Goal: Transaction & Acquisition: Obtain resource

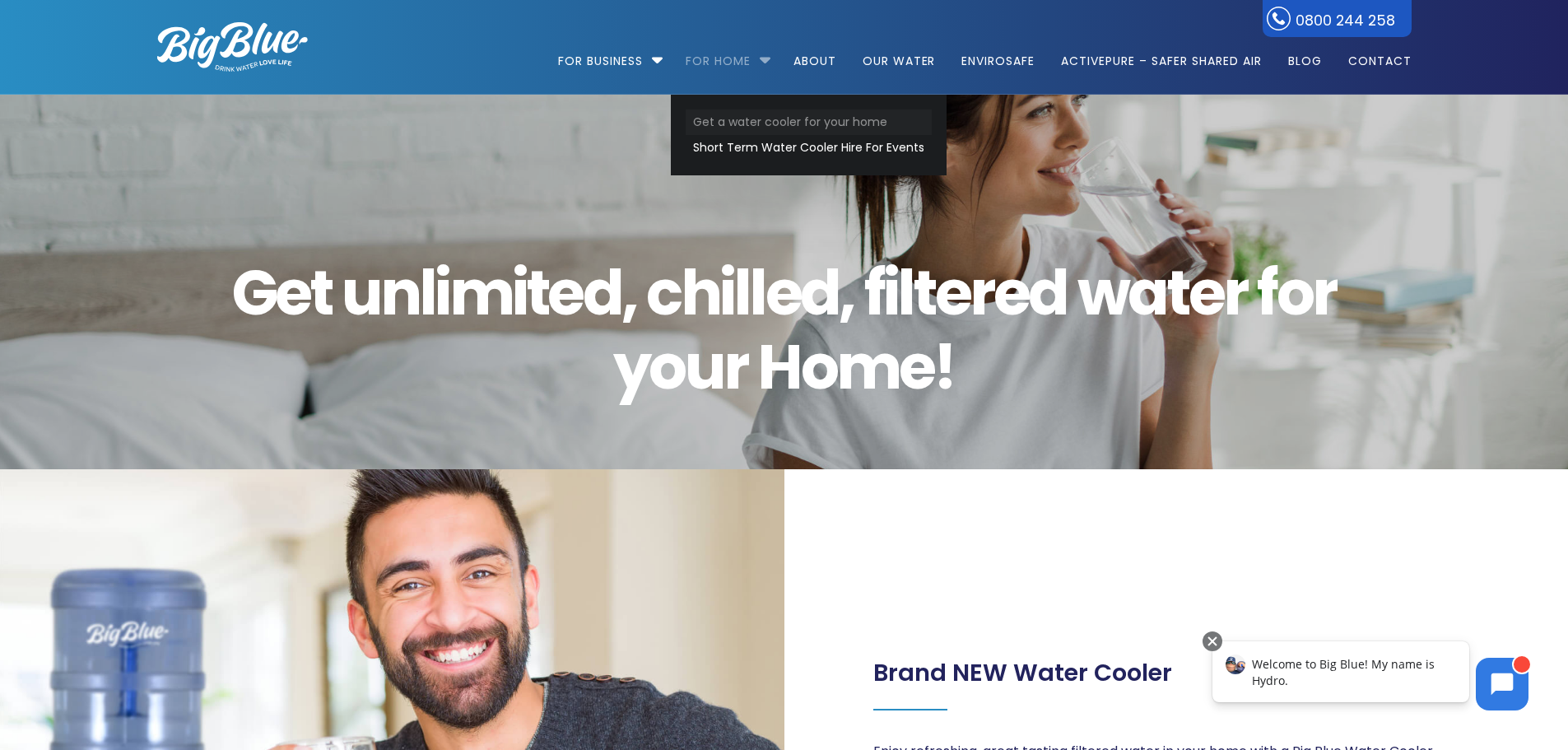
click at [758, 120] on link "Get a water cooler for your home" at bounding box center [809, 122] width 246 height 26
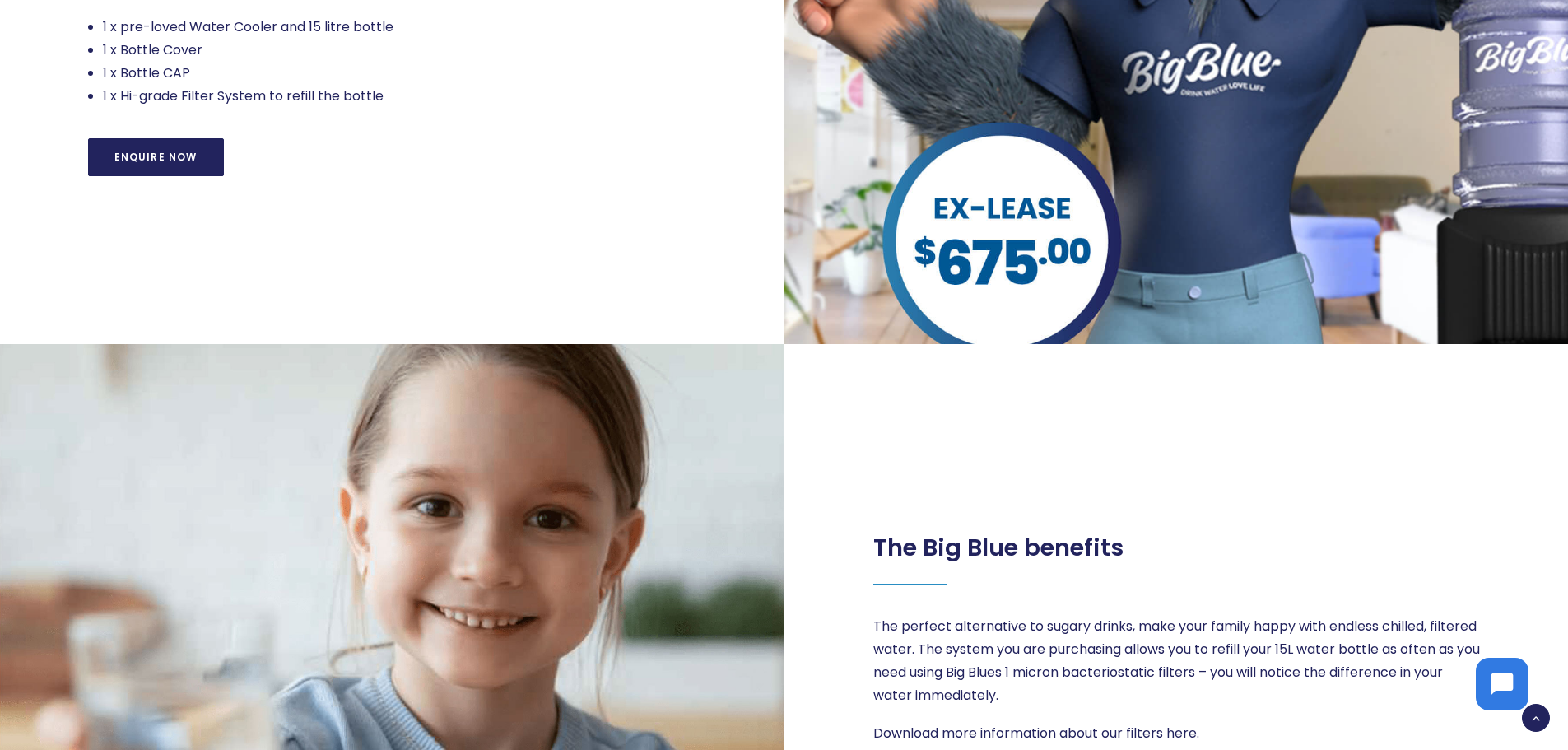
scroll to position [1070, 0]
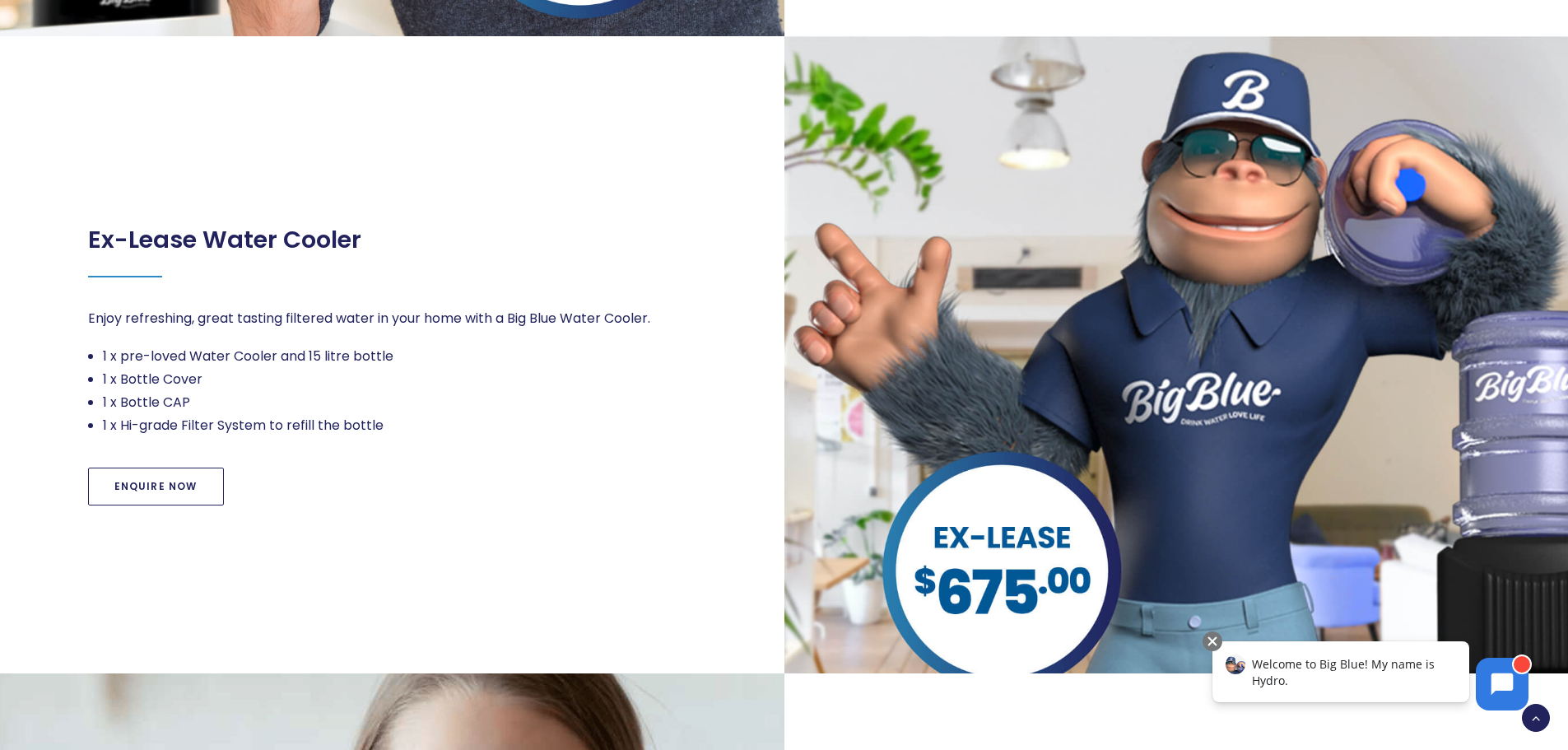
click at [160, 484] on link "Enquire Now" at bounding box center [156, 486] width 136 height 38
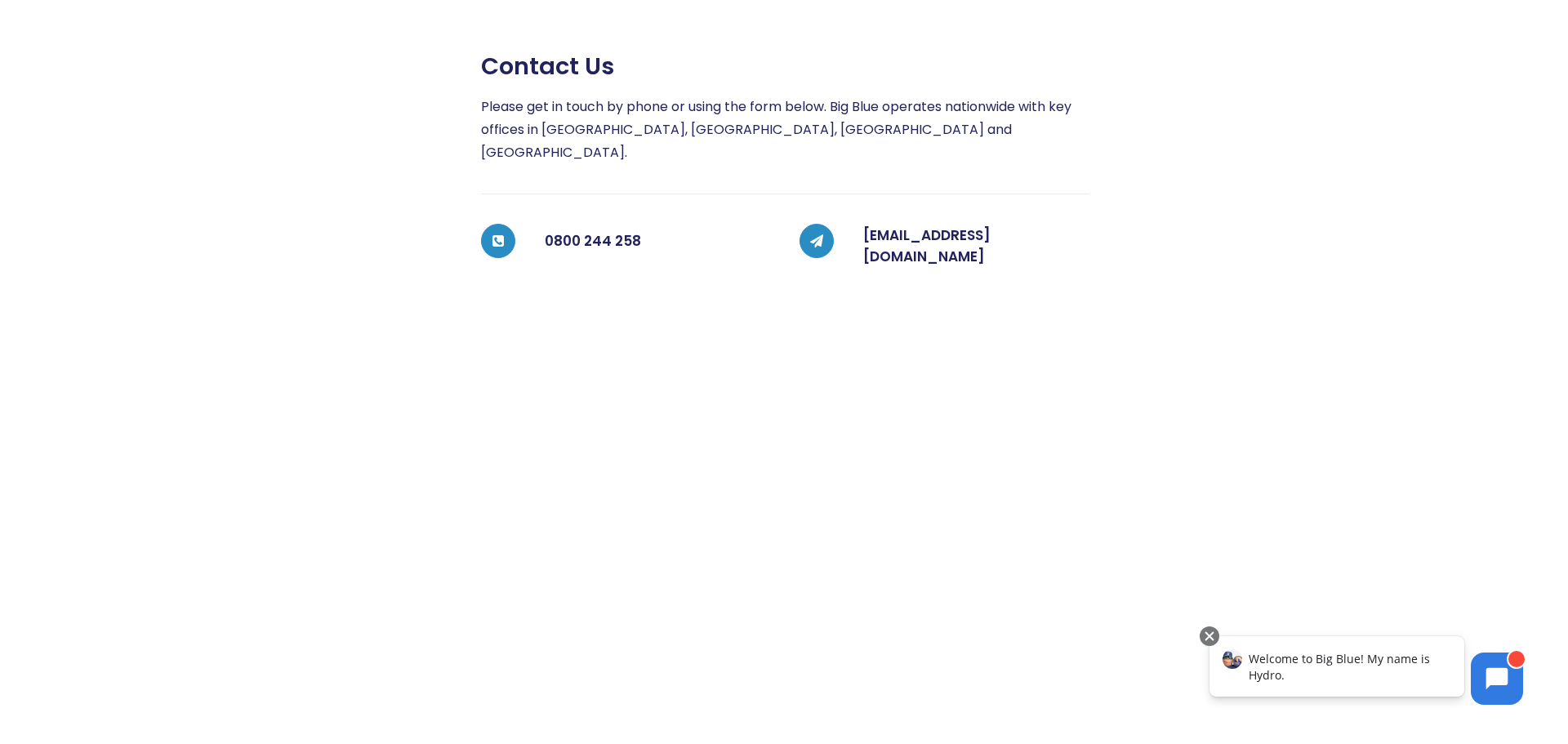
scroll to position [80, 0]
